Goal: Task Accomplishment & Management: Complete application form

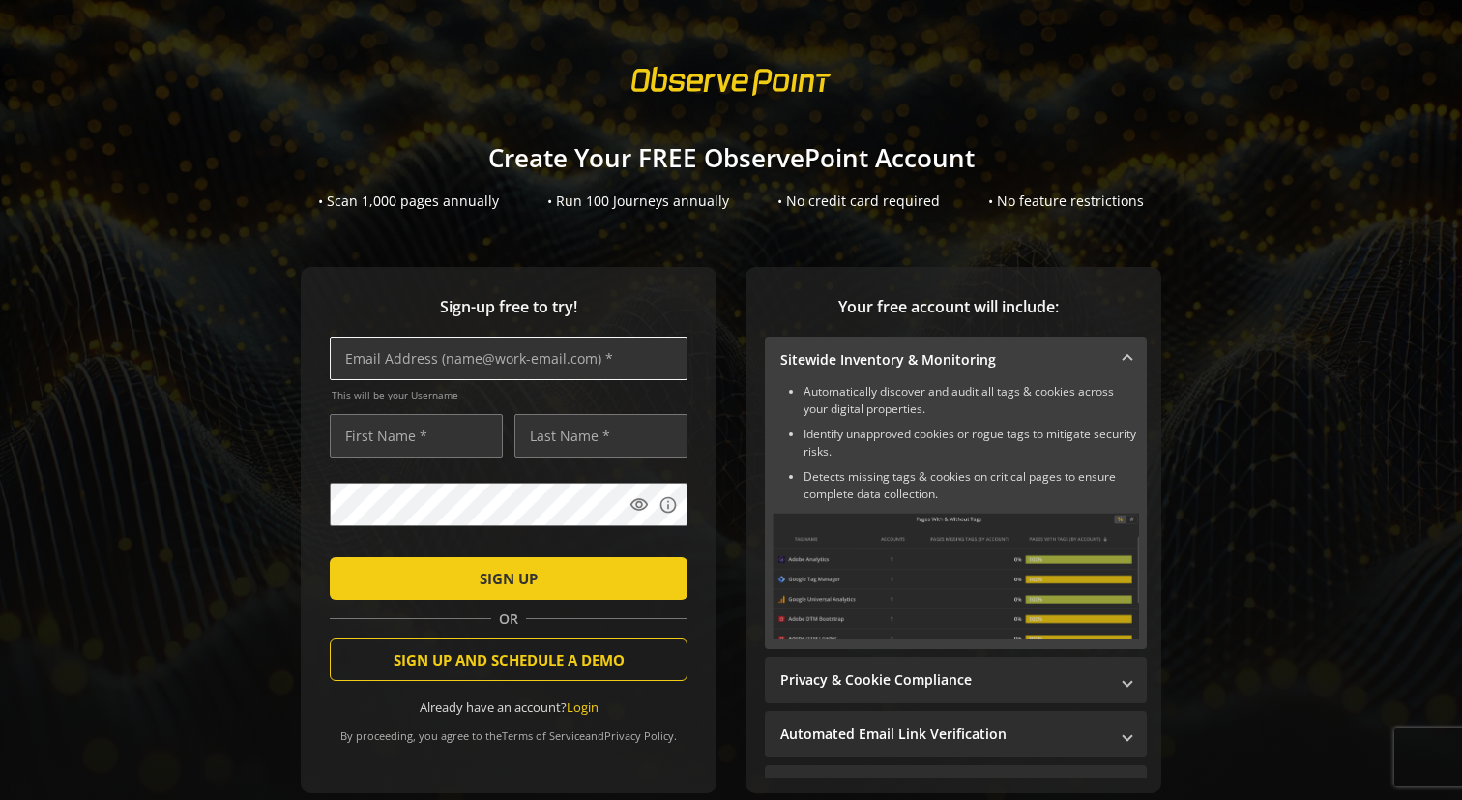
click at [561, 370] on input "text" at bounding box center [509, 358] width 358 height 44
paste input "[EMAIL_ADDRESS][DOMAIN_NAME]"
click at [376, 361] on input "[EMAIL_ADDRESS][DOMAIN_NAME]" at bounding box center [509, 358] width 358 height 44
type input "[EMAIL_ADDRESS][DOMAIN_NAME]"
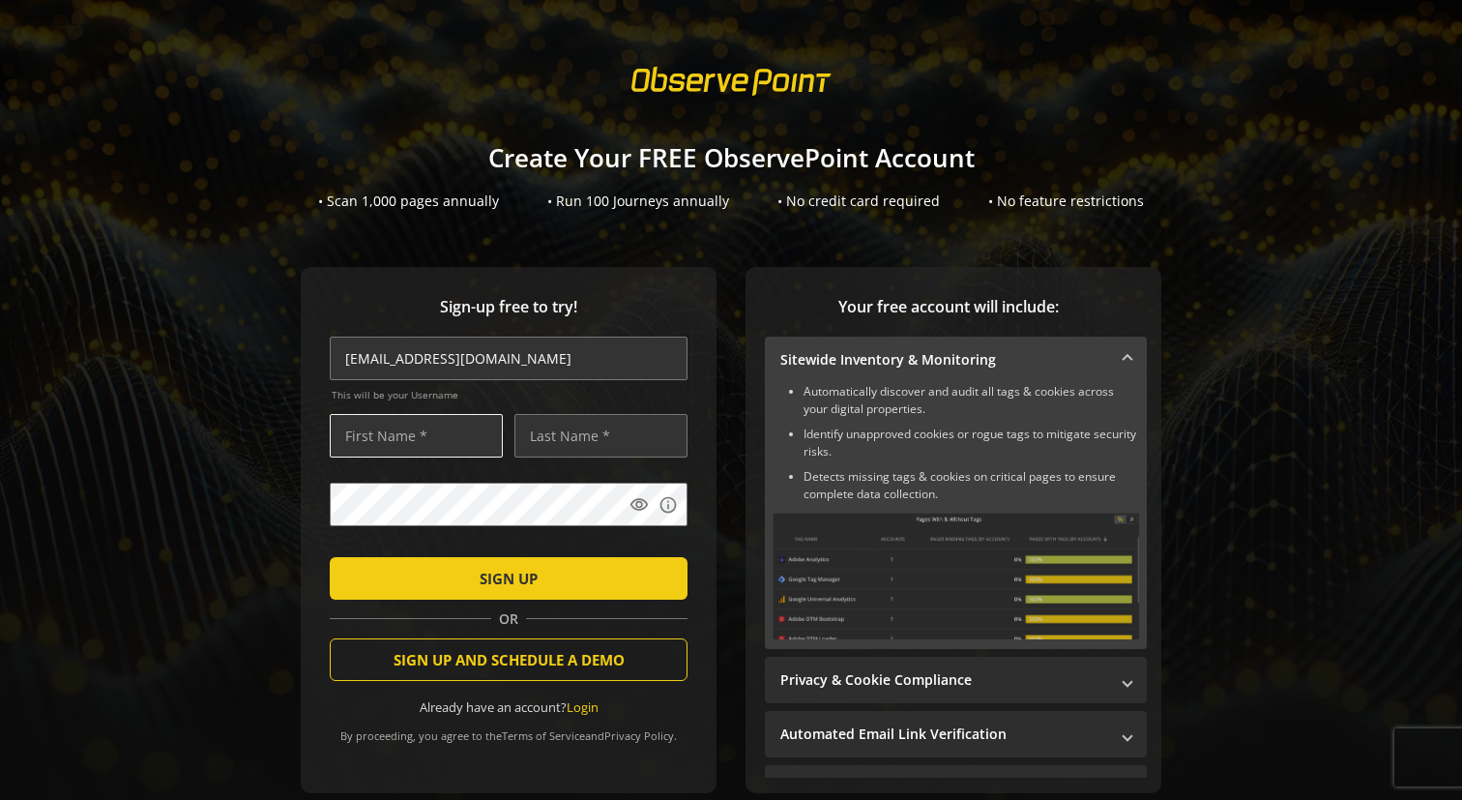
click at [391, 436] on input "text" at bounding box center [416, 436] width 173 height 44
paste input "ndm08815"
type input "ndm08815"
click at [575, 436] on input "text" at bounding box center [600, 436] width 173 height 44
paste input "ndm08815"
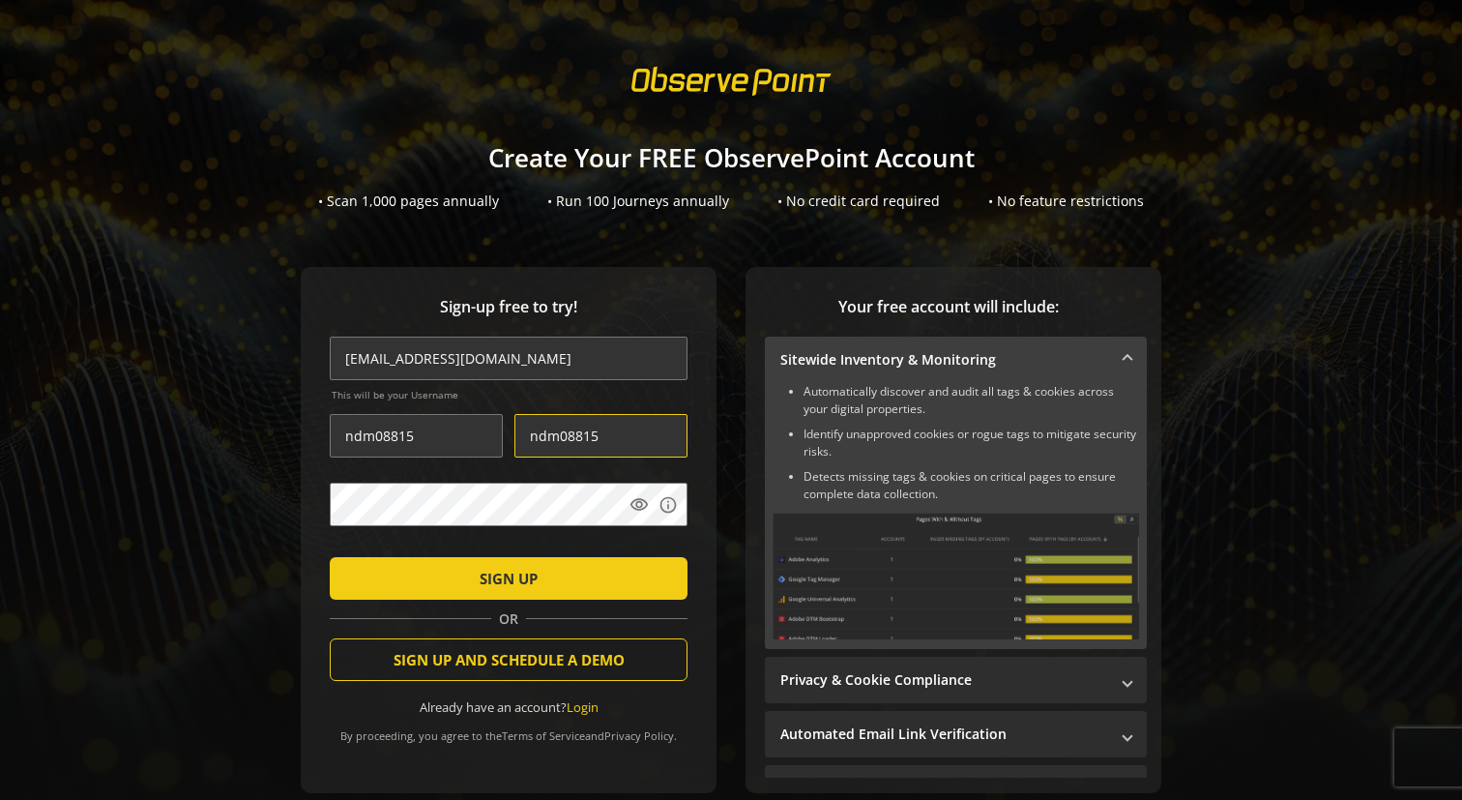
type input "ndm08815"
click at [439, 594] on span "submit" at bounding box center [509, 578] width 358 height 46
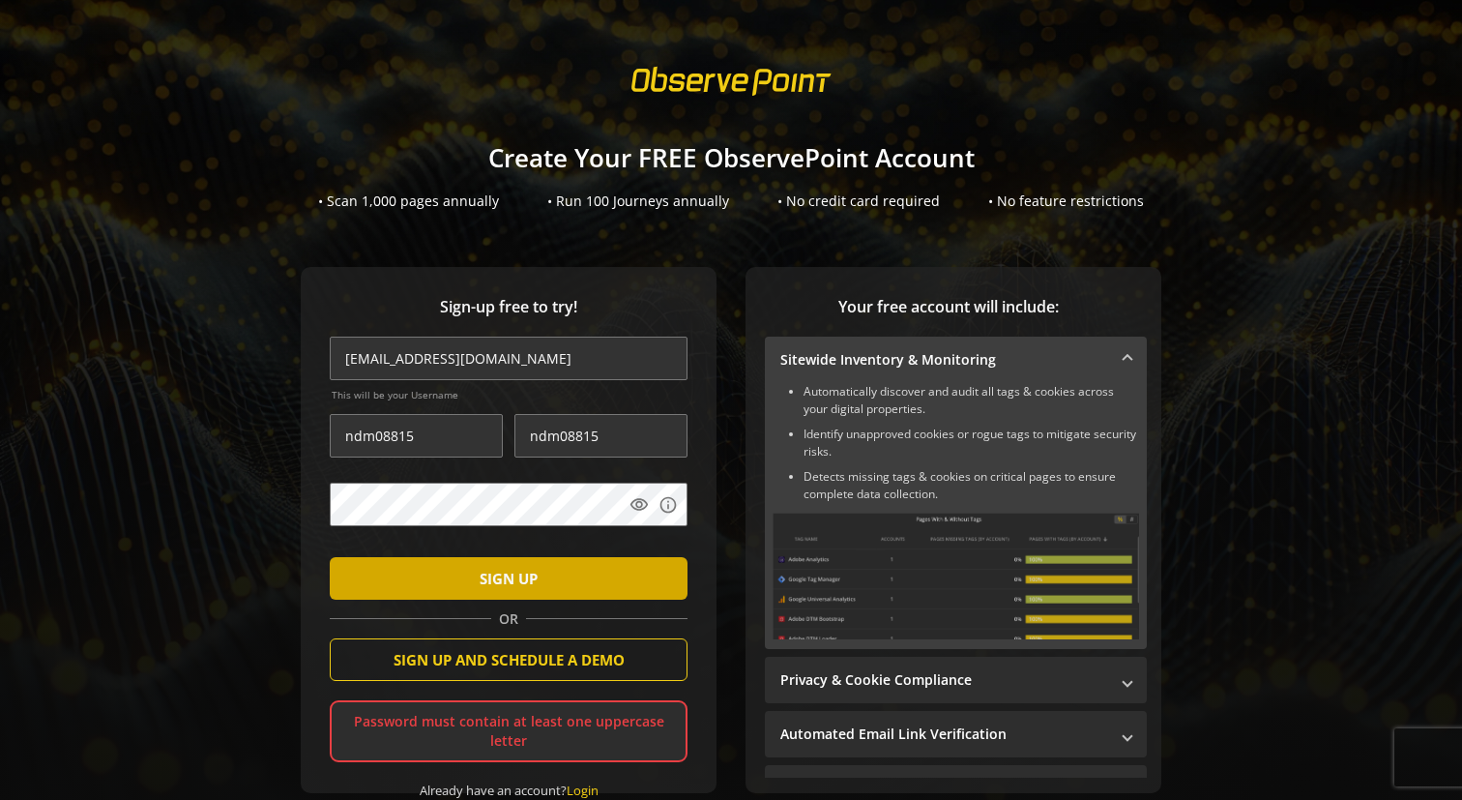
click at [579, 556] on span "submit" at bounding box center [509, 578] width 358 height 46
